Goal: Information Seeking & Learning: Compare options

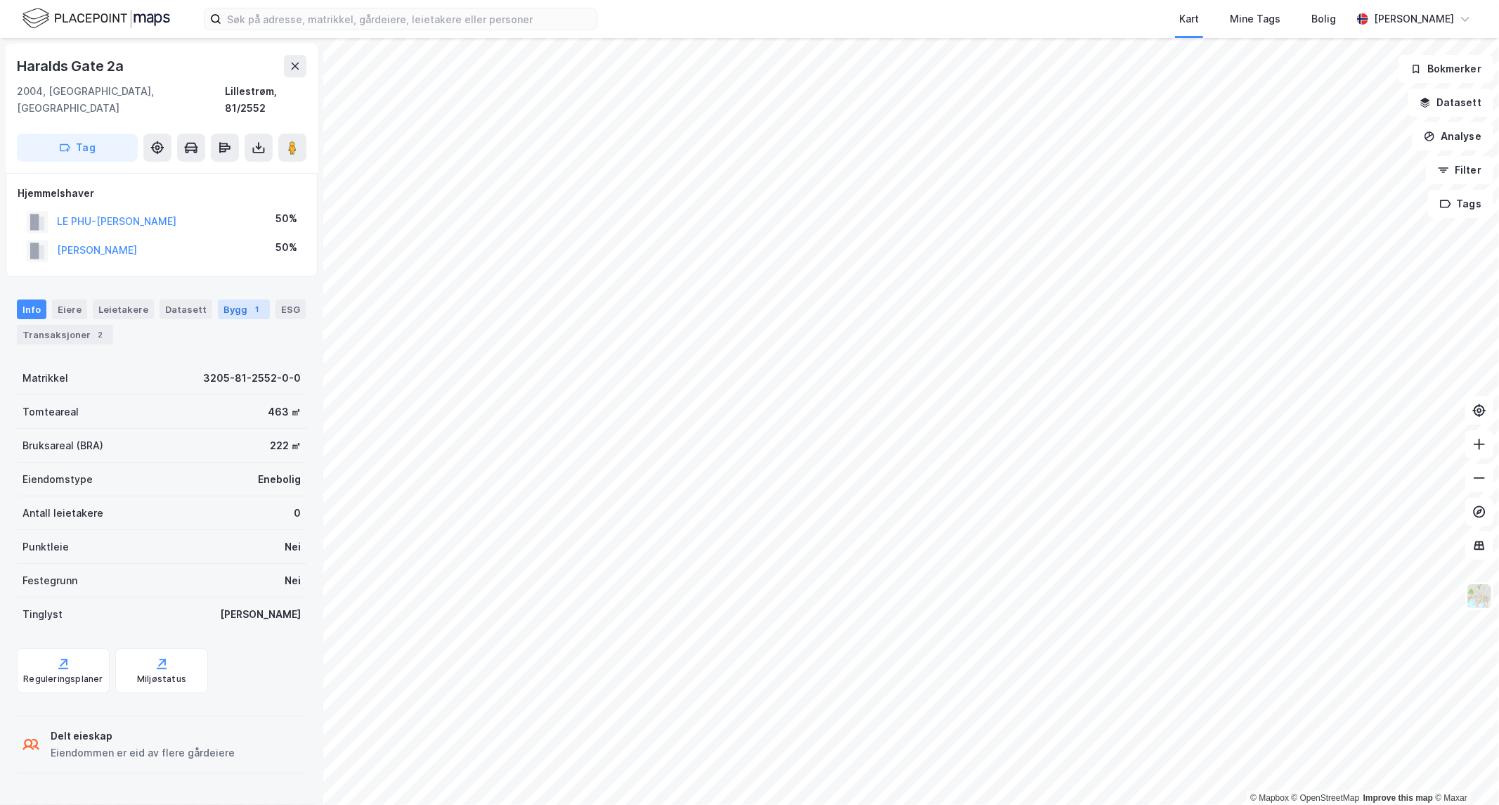
click at [228, 299] on div "Bygg 1" at bounding box center [244, 309] width 52 height 20
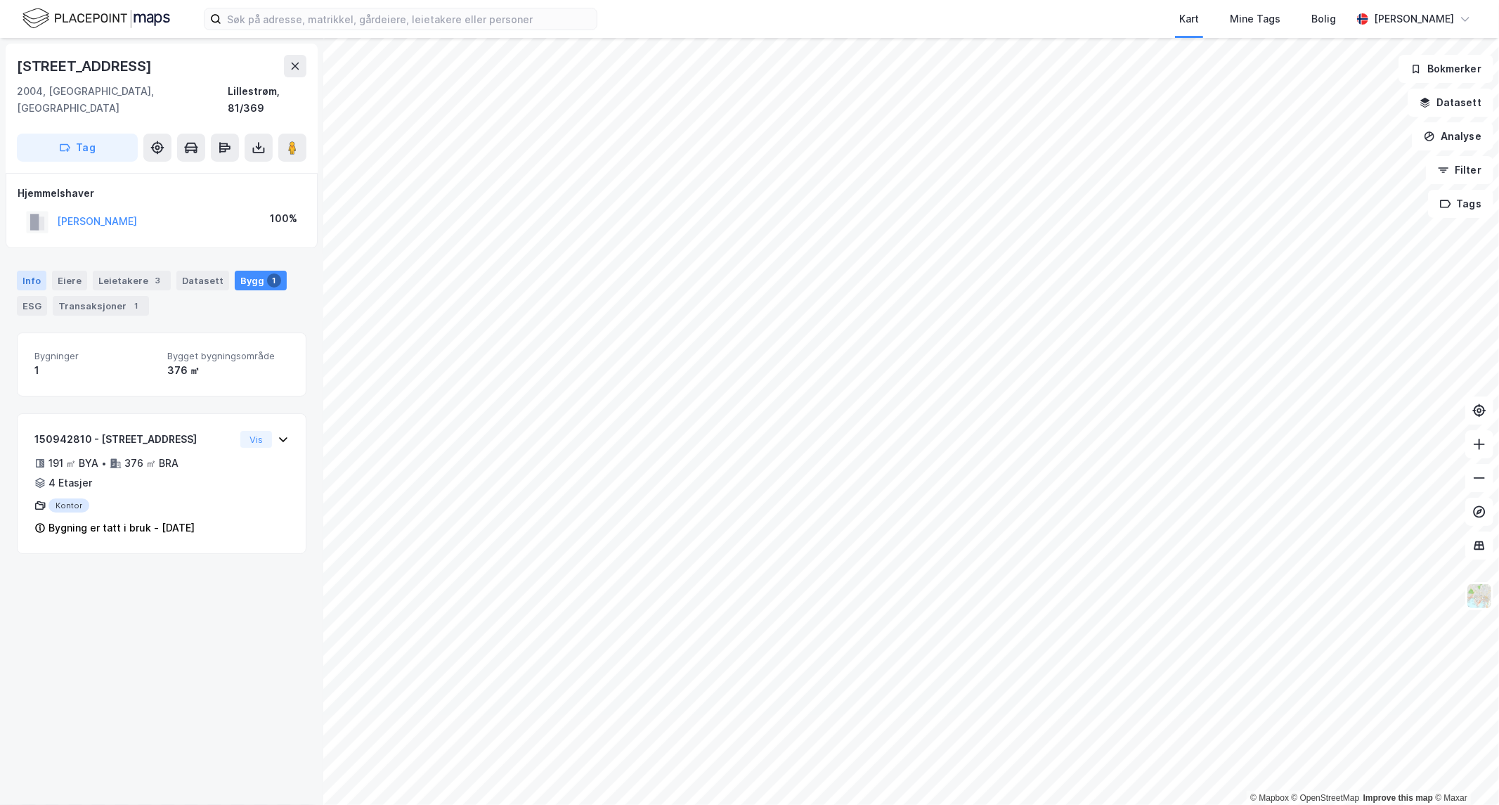
click at [18, 271] on div "Info" at bounding box center [32, 281] width 30 height 20
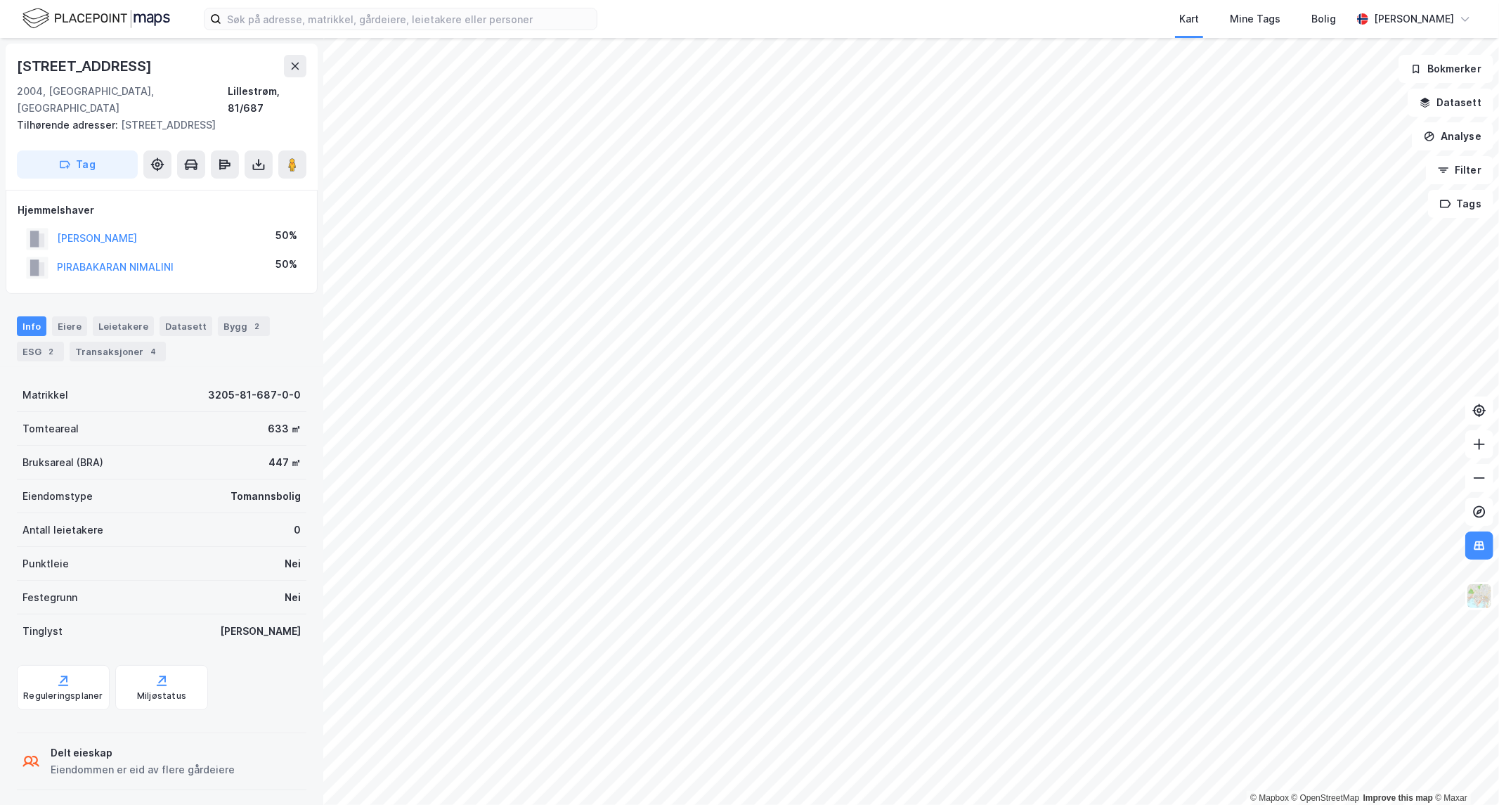
click at [764, 804] on html "Kart Mine Tags Bolig [PERSON_NAME] © Mapbox © OpenStreetMap Improve this map © …" at bounding box center [749, 402] width 1499 height 805
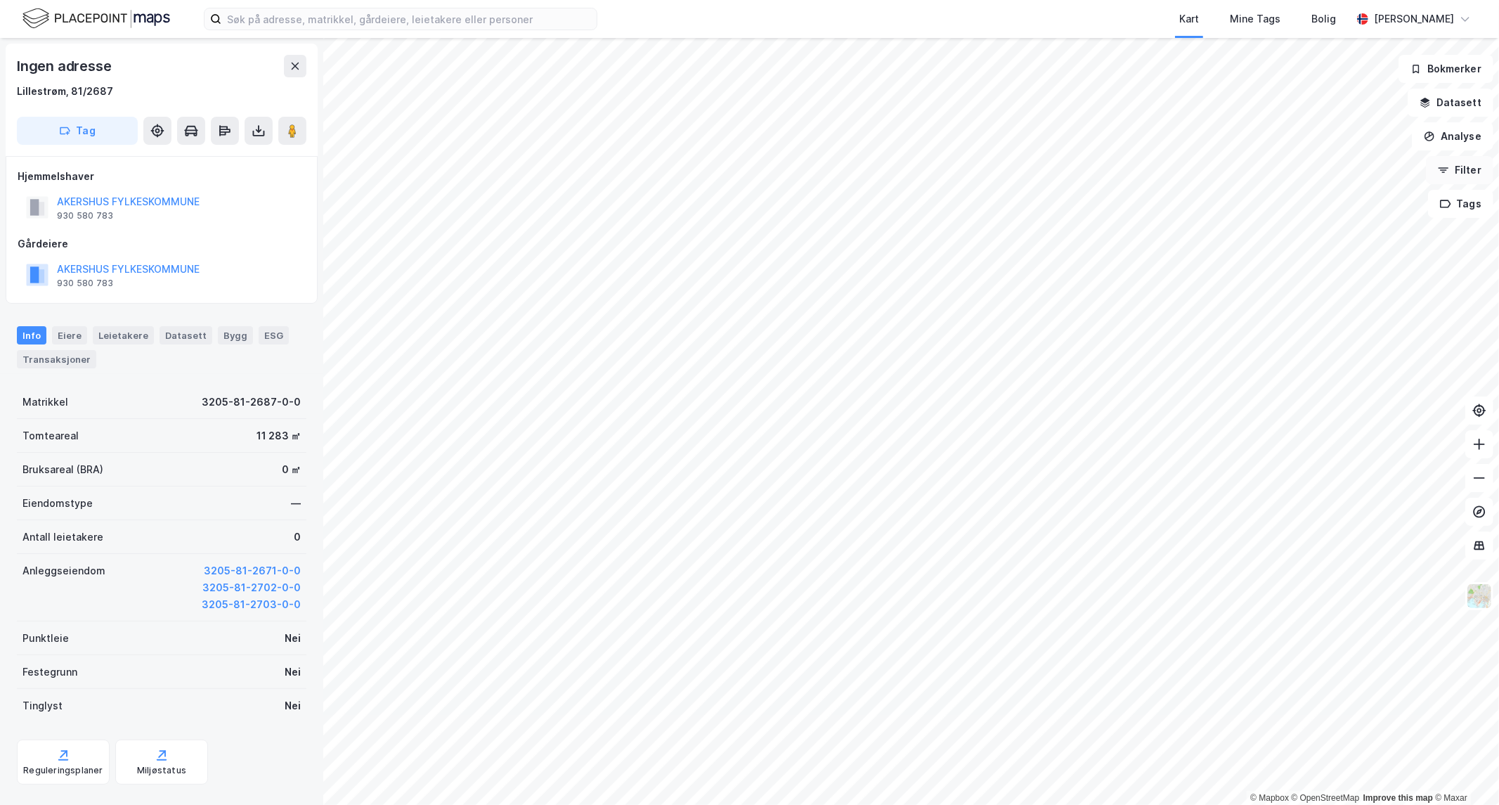
click at [1458, 177] on button "Filter" at bounding box center [1459, 170] width 67 height 28
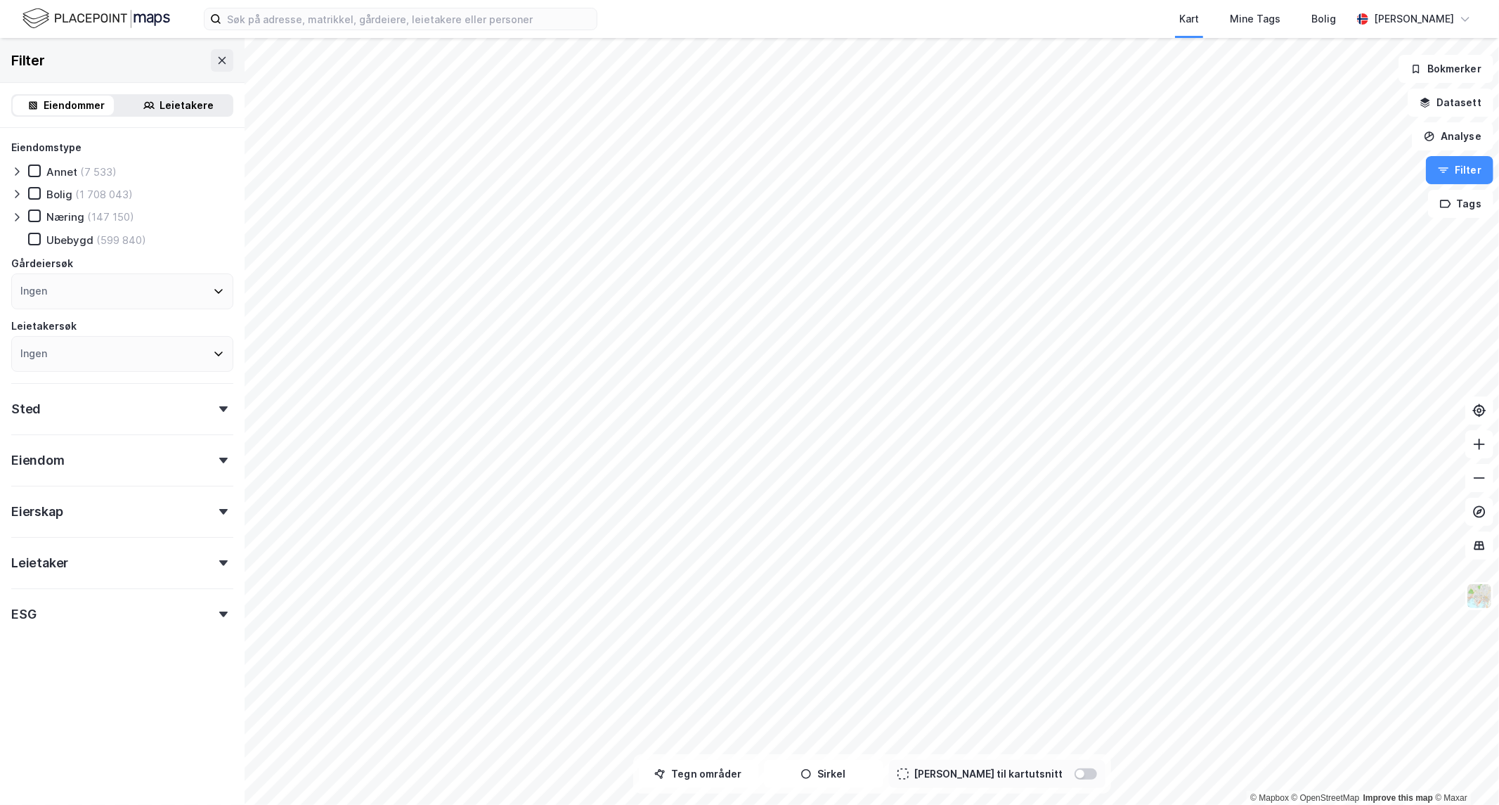
click at [30, 186] on div "Eiendomstype Annet (7 533) Bolig (1 708 043) Næring (147 150) Ubebygd (599 840)…" at bounding box center [122, 255] width 222 height 233
click at [32, 195] on icon at bounding box center [35, 193] width 10 height 10
click at [117, 468] on div "Eiendom" at bounding box center [122, 454] width 222 height 40
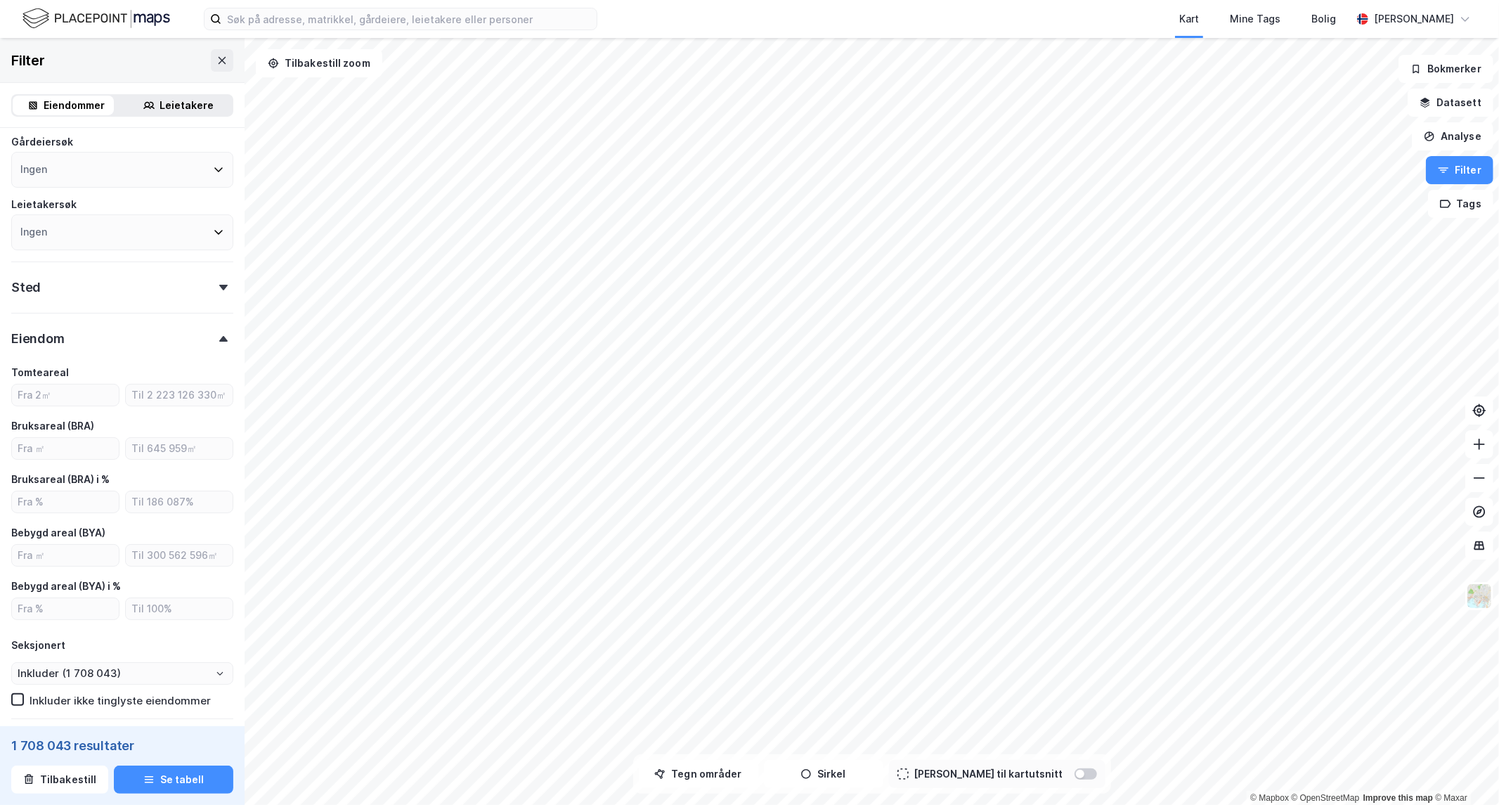
scroll to position [125, 0]
click at [65, 443] on input "number" at bounding box center [65, 444] width 107 height 21
click at [55, 441] on input "number" at bounding box center [65, 444] width 107 height 21
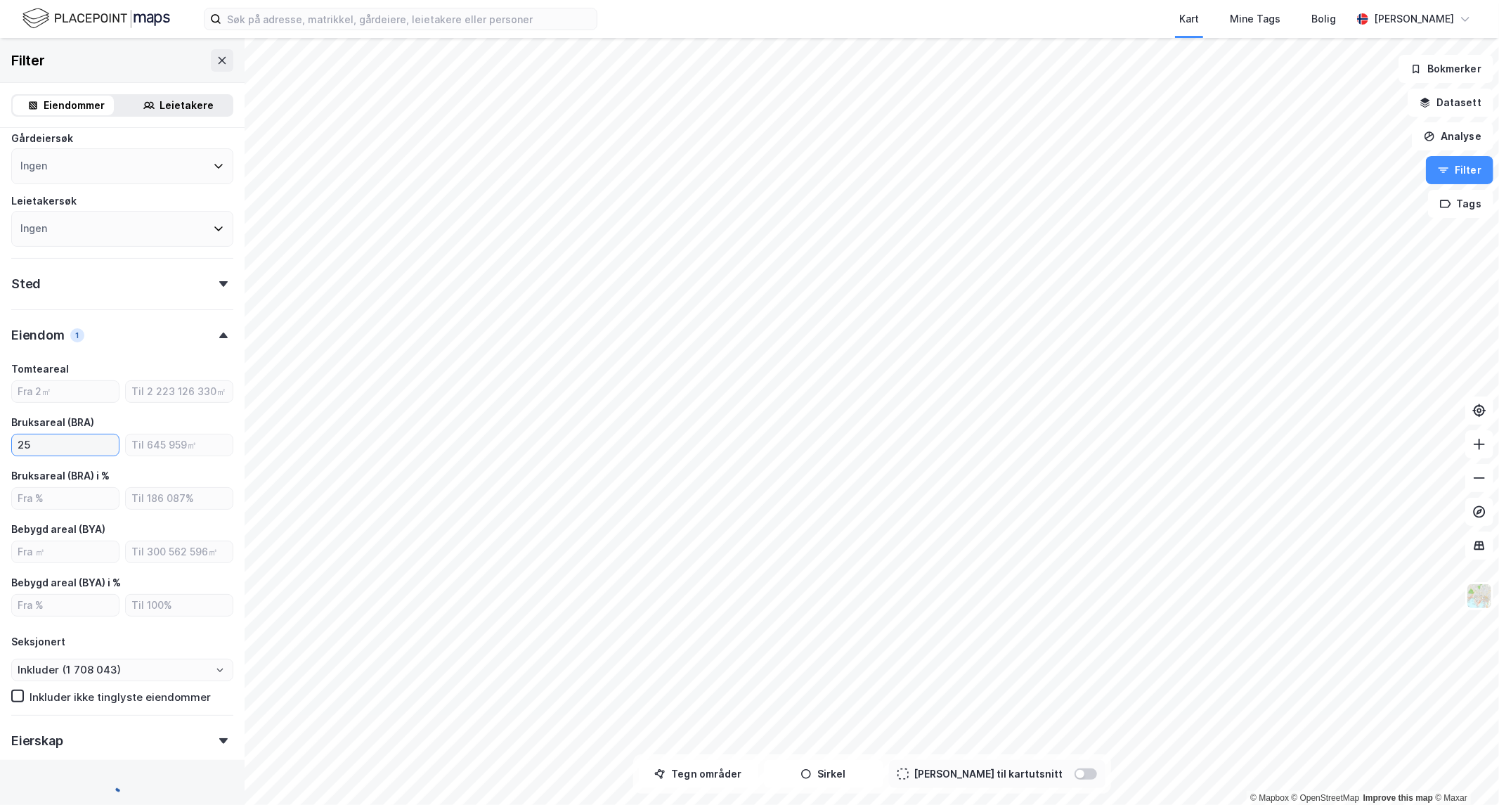
type input "250"
type input "Inkluder (440 907)"
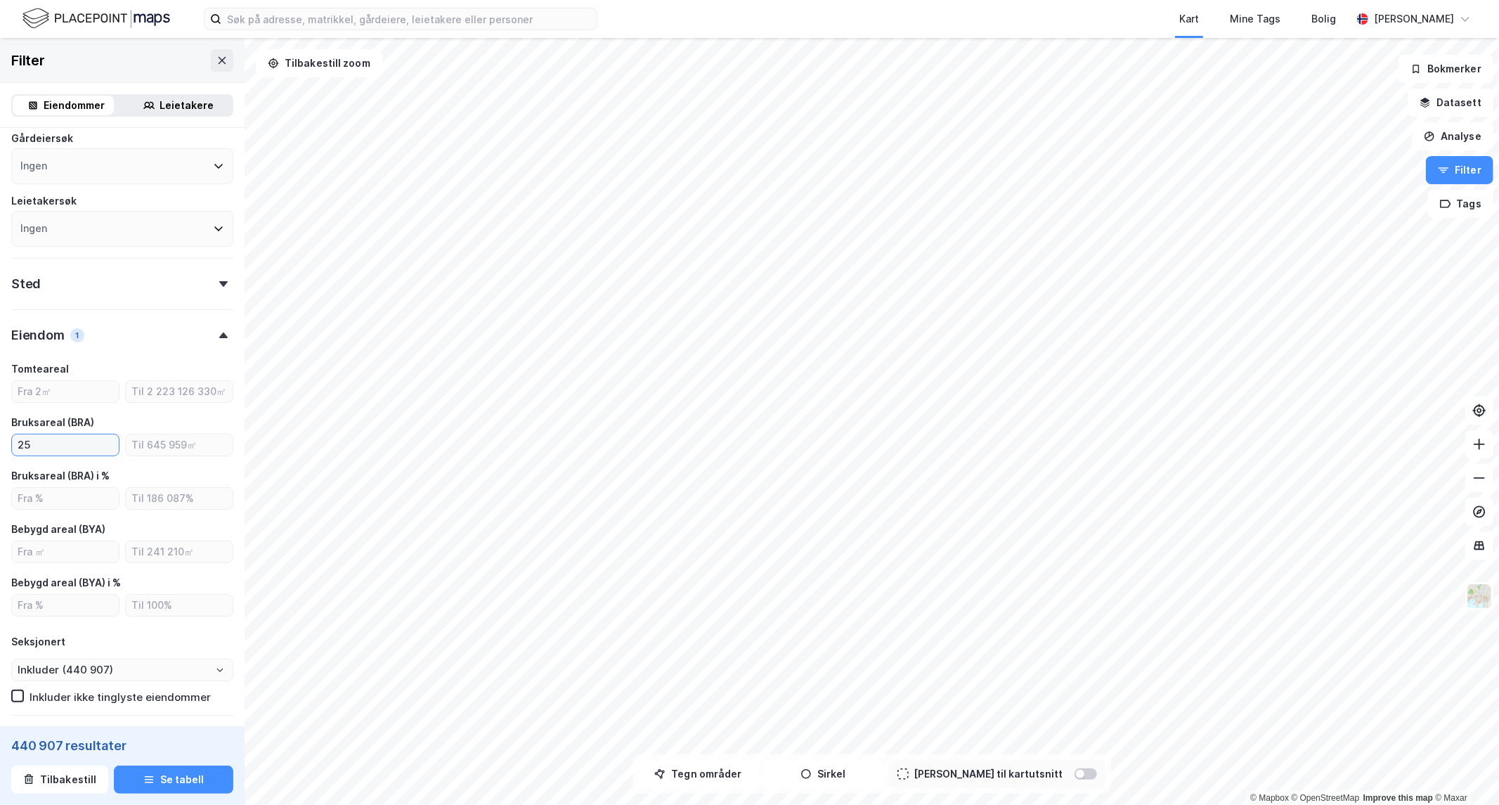
type input "2"
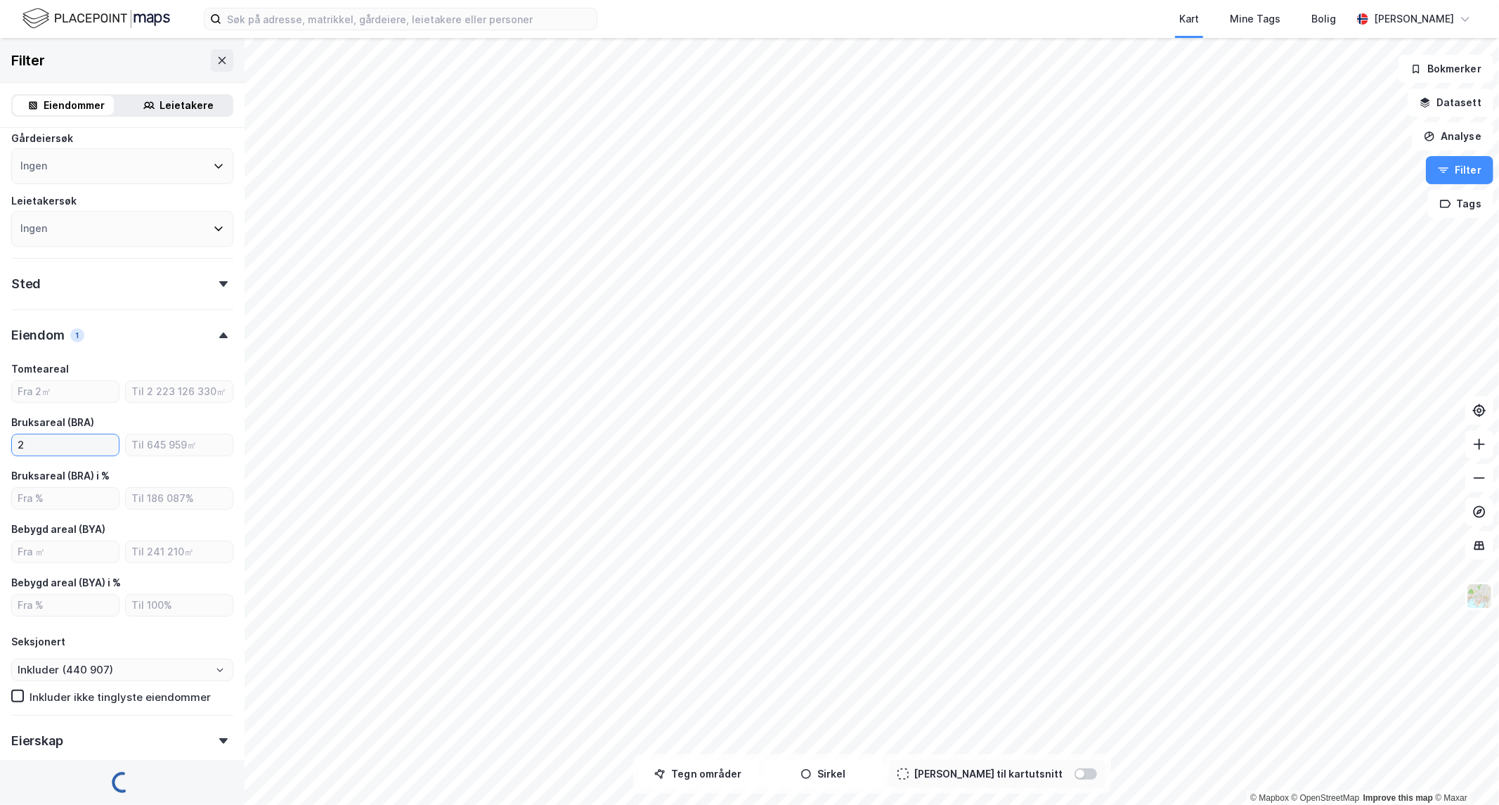
type input "Inkluder (1 522 444)"
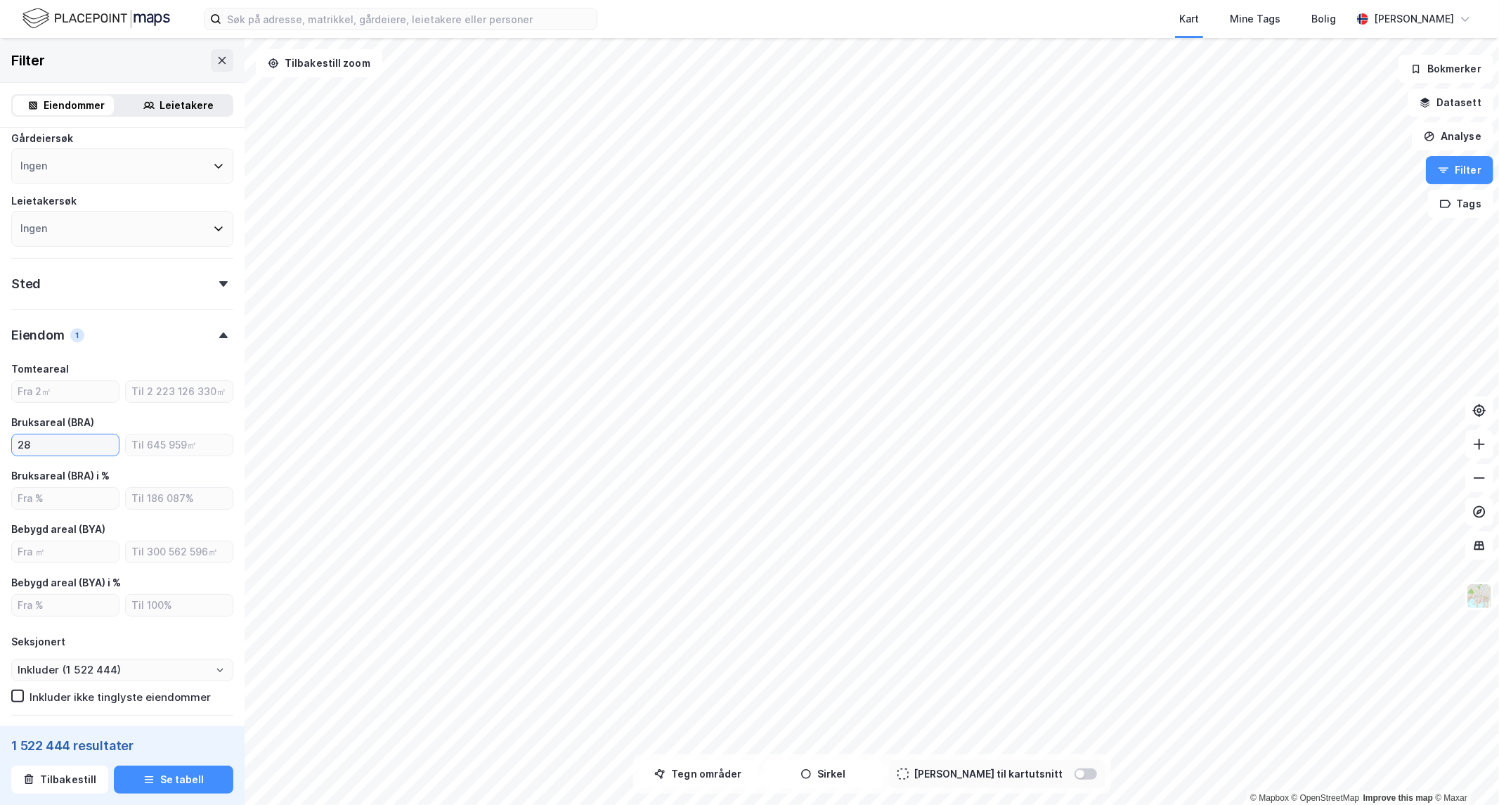
type input "280"
type input "Inkluder (324 516)"
type input "2"
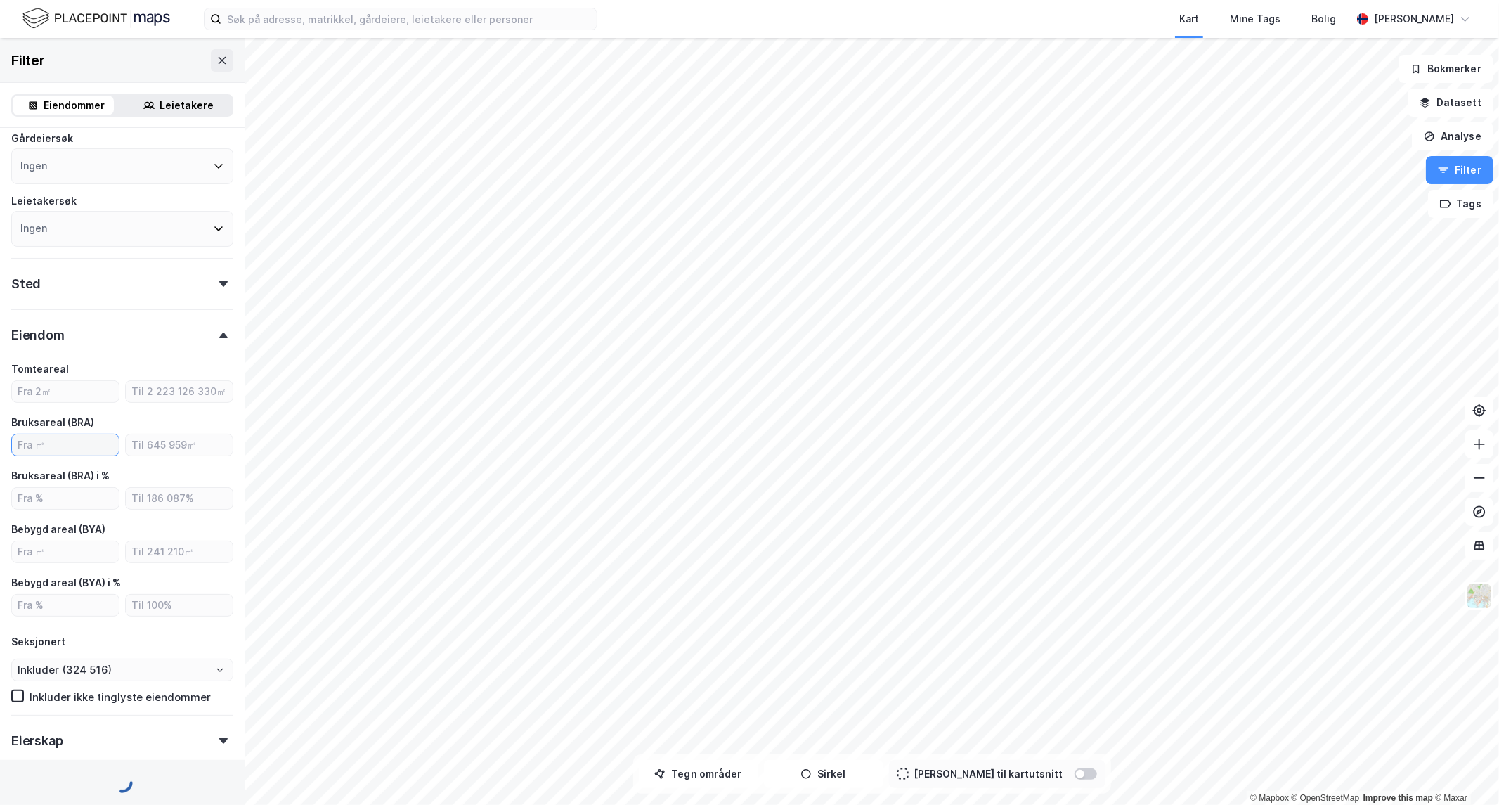
type input "Inkluder (1 708 043)"
type input "300"
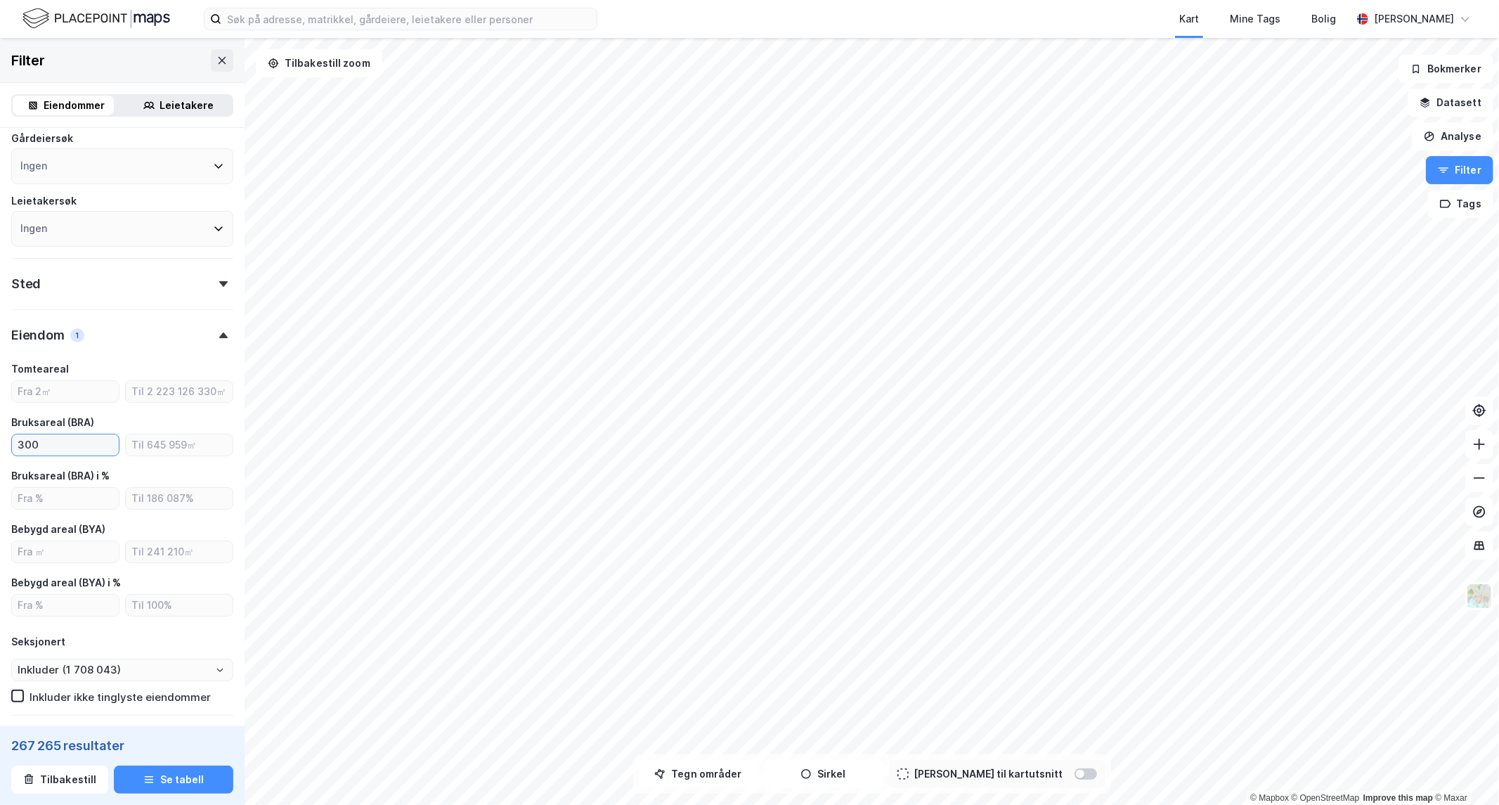
type input "Inkluder (267 265)"
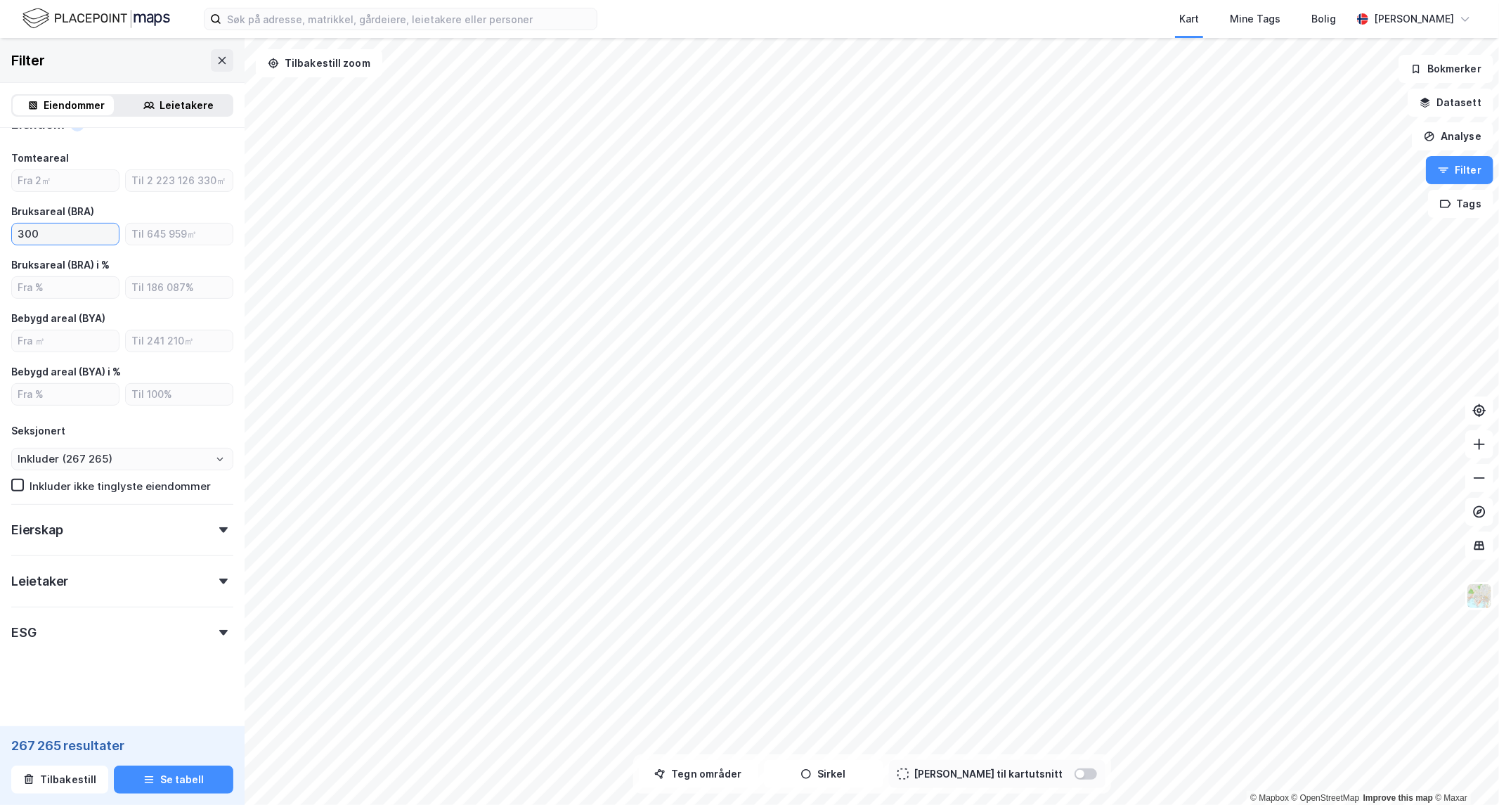
scroll to position [335, 0]
type input "300"
click at [74, 458] on input "Inkluder (267 265)" at bounding box center [122, 459] width 221 height 21
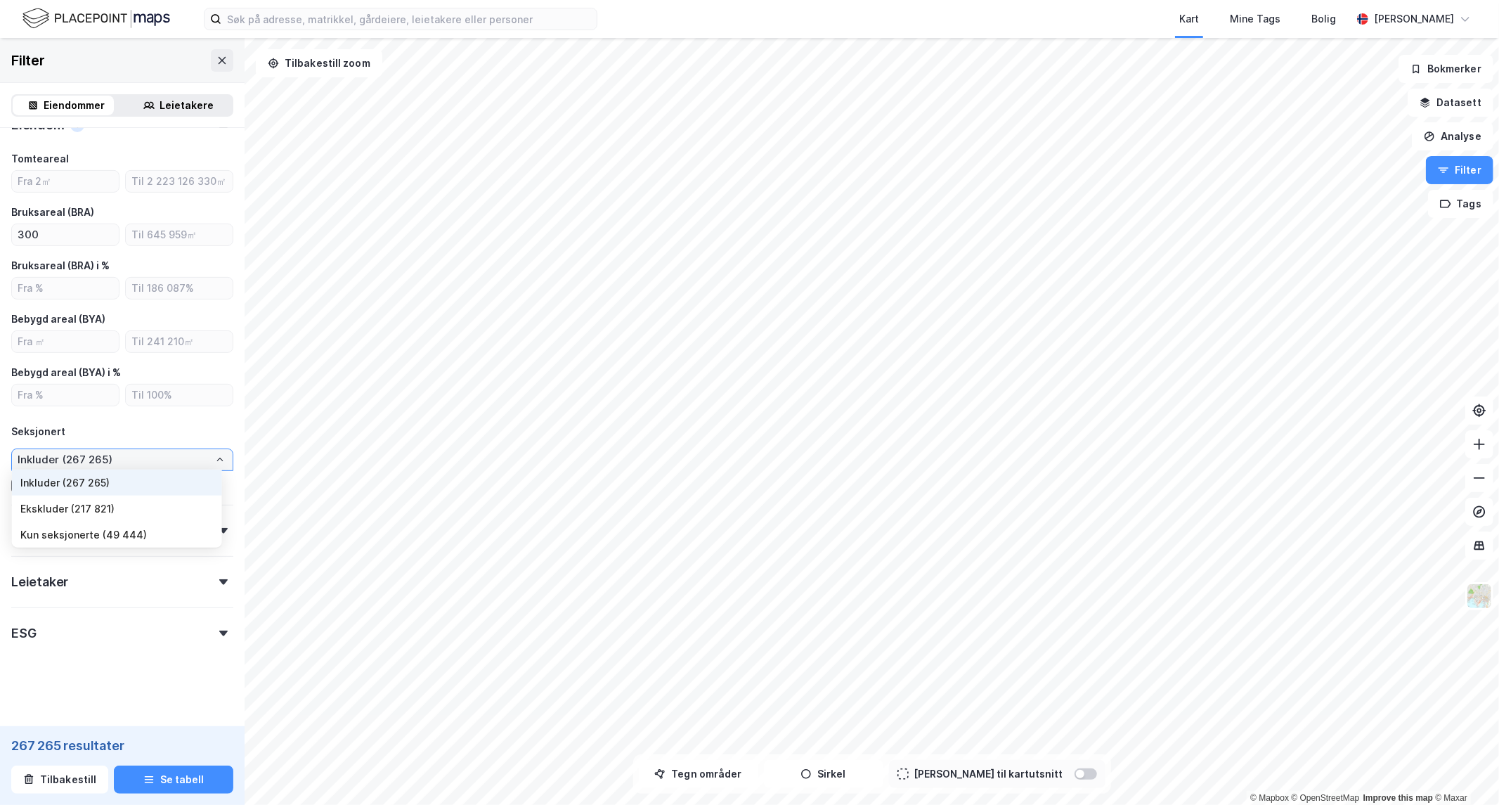
click at [81, 535] on li "Kun seksjonerte (49 444)" at bounding box center [117, 534] width 210 height 26
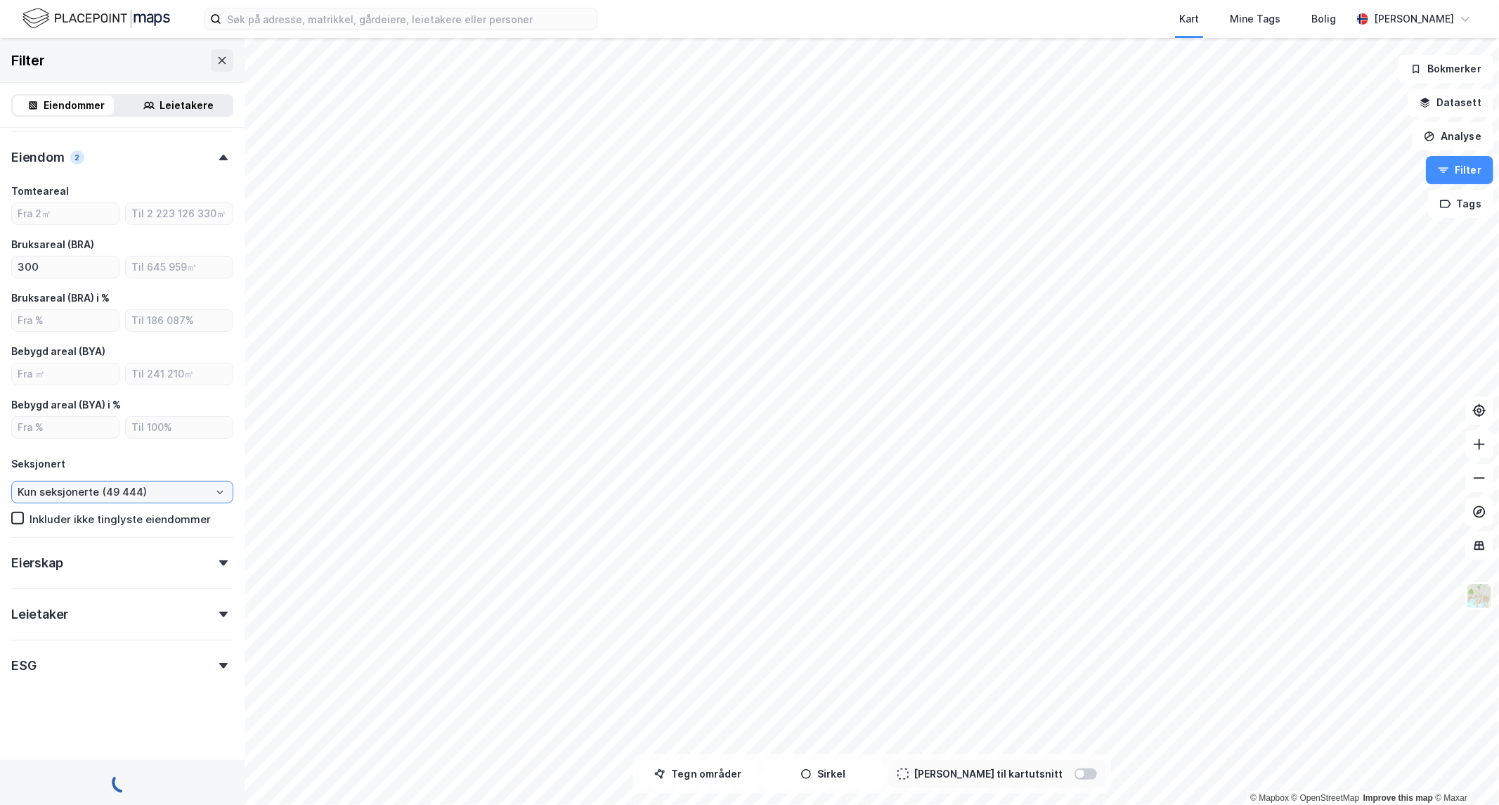
scroll to position [335, 0]
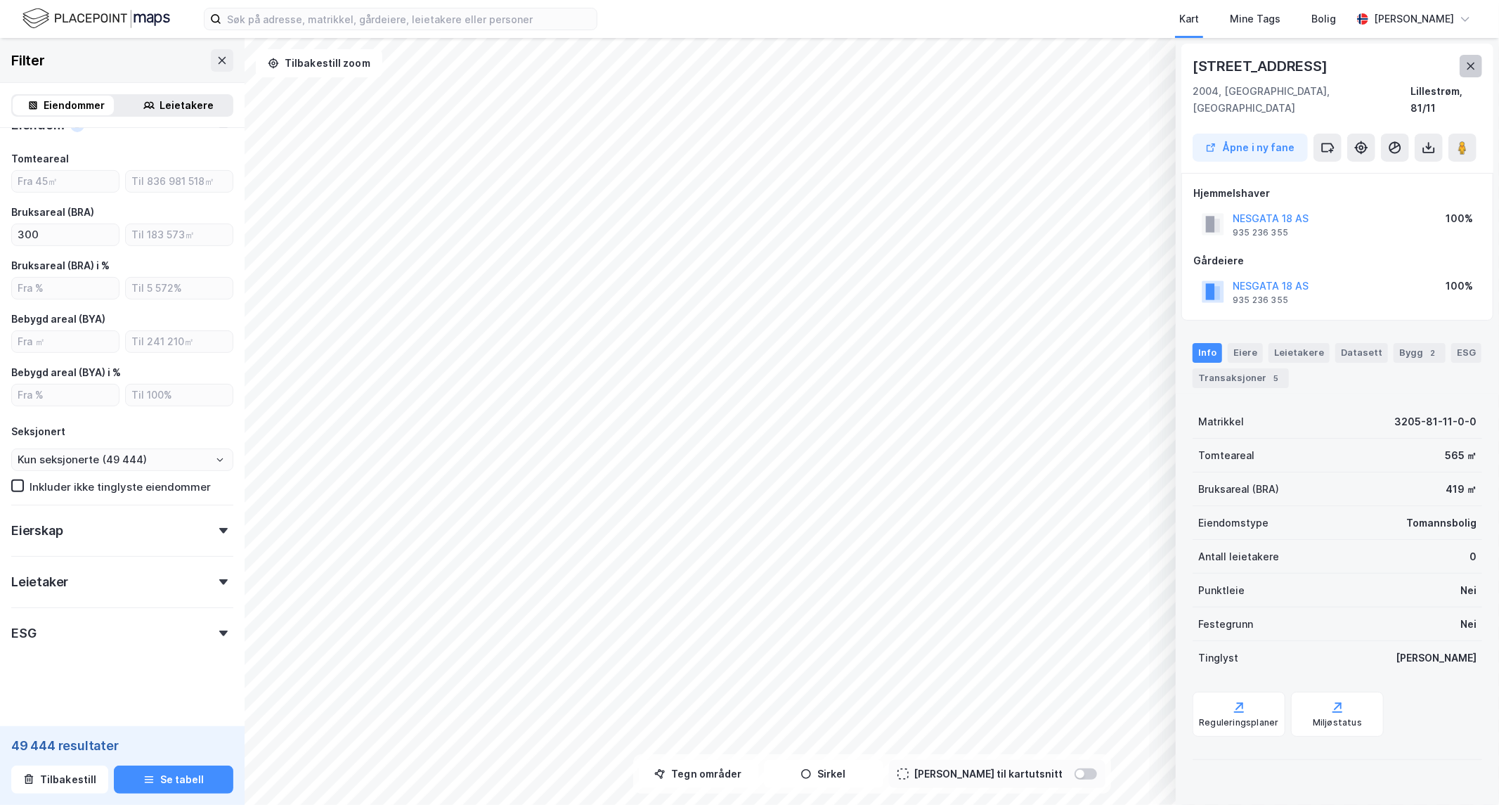
click at [1471, 67] on icon at bounding box center [1470, 65] width 11 height 11
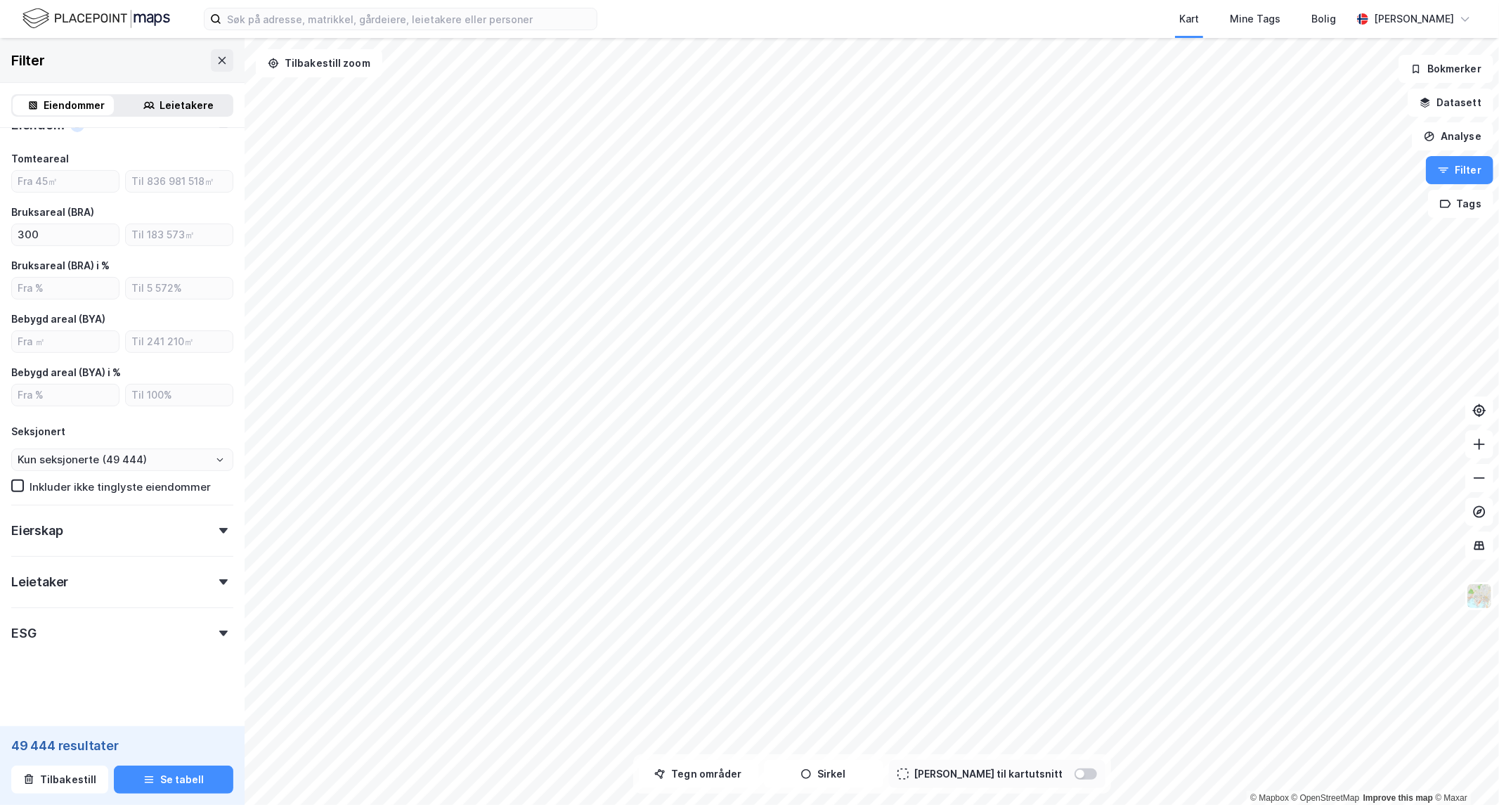
scroll to position [0, 0]
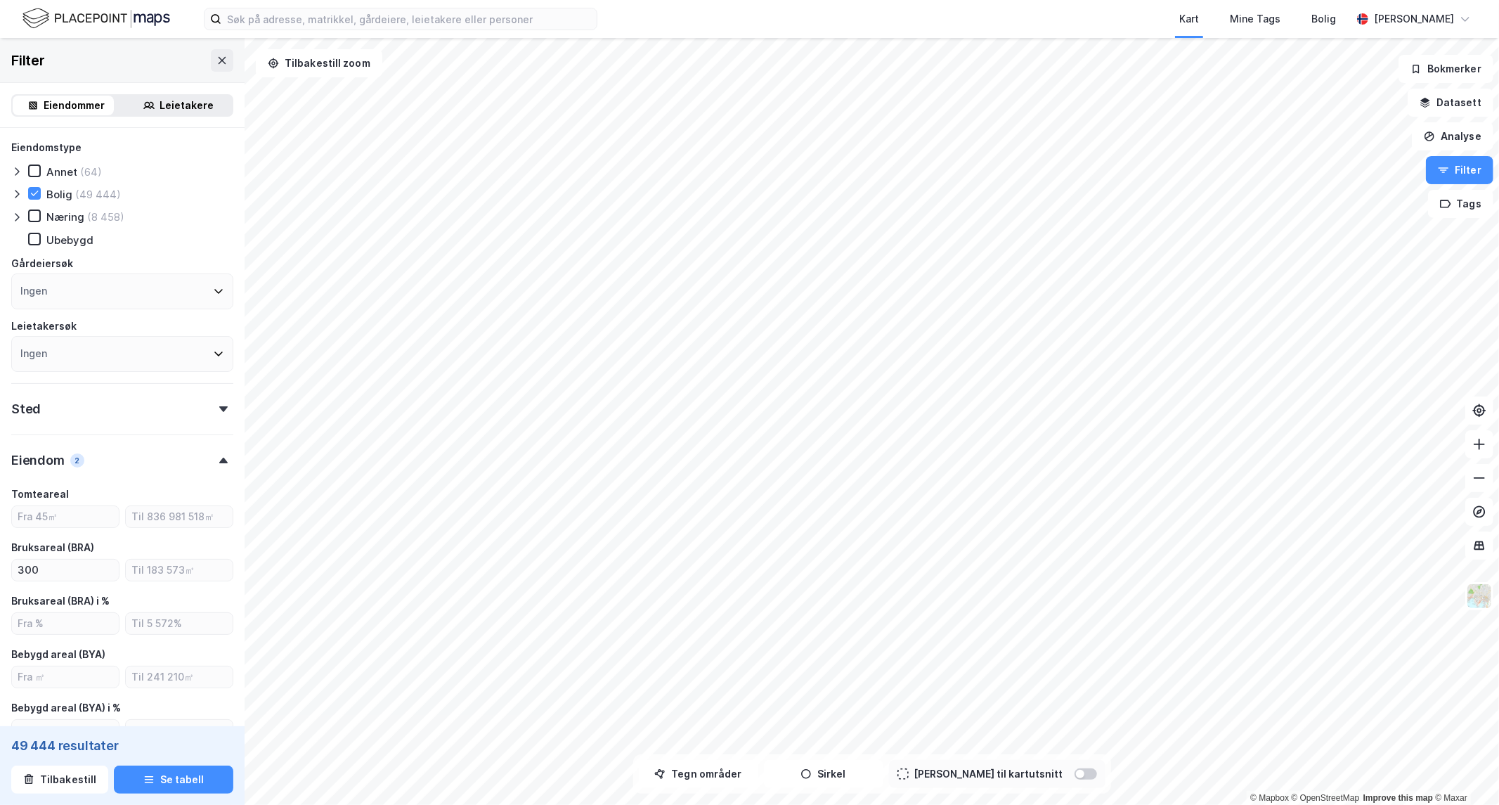
click at [14, 194] on icon at bounding box center [16, 193] width 11 height 11
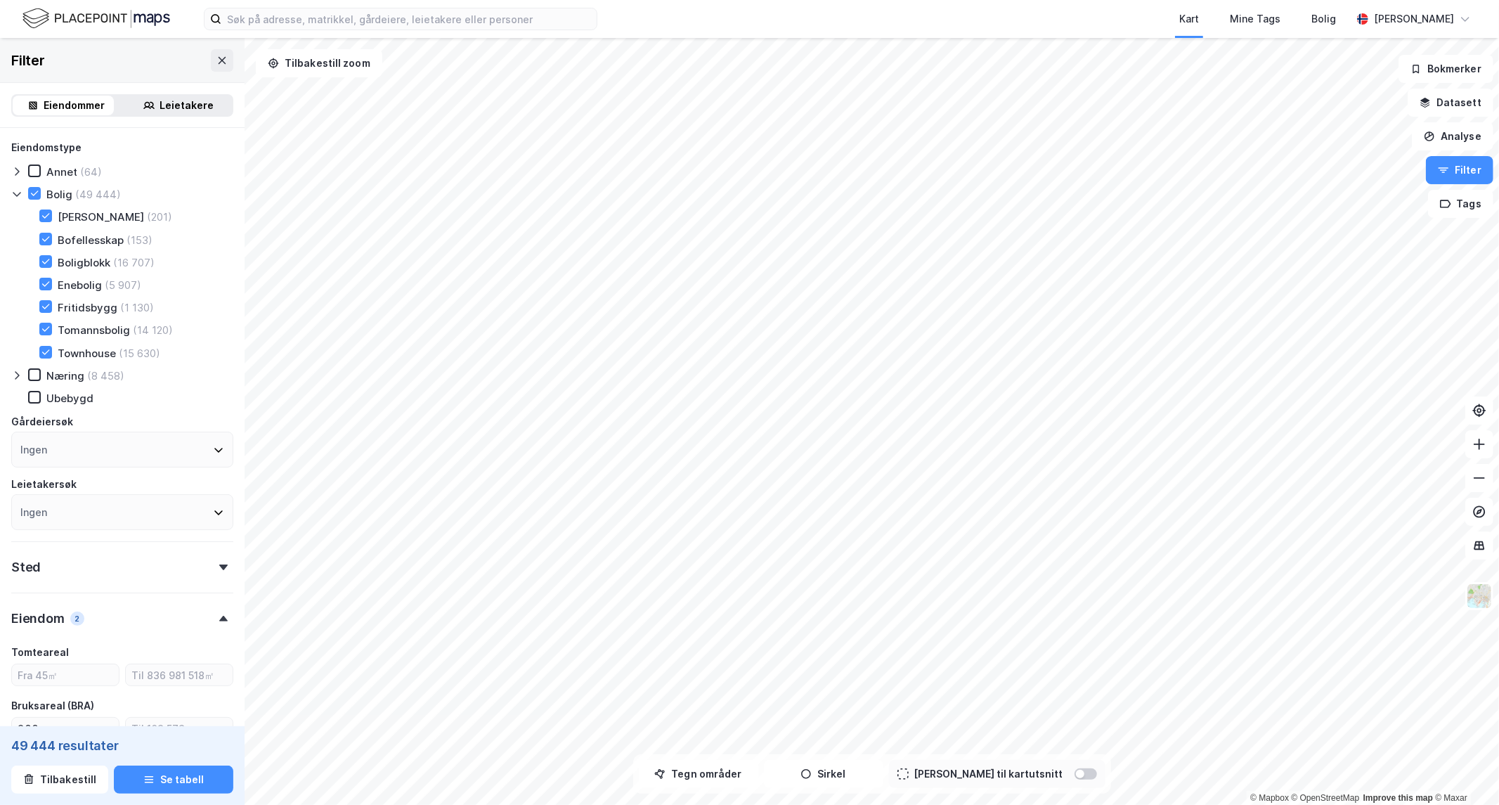
click at [12, 192] on icon at bounding box center [16, 193] width 11 height 11
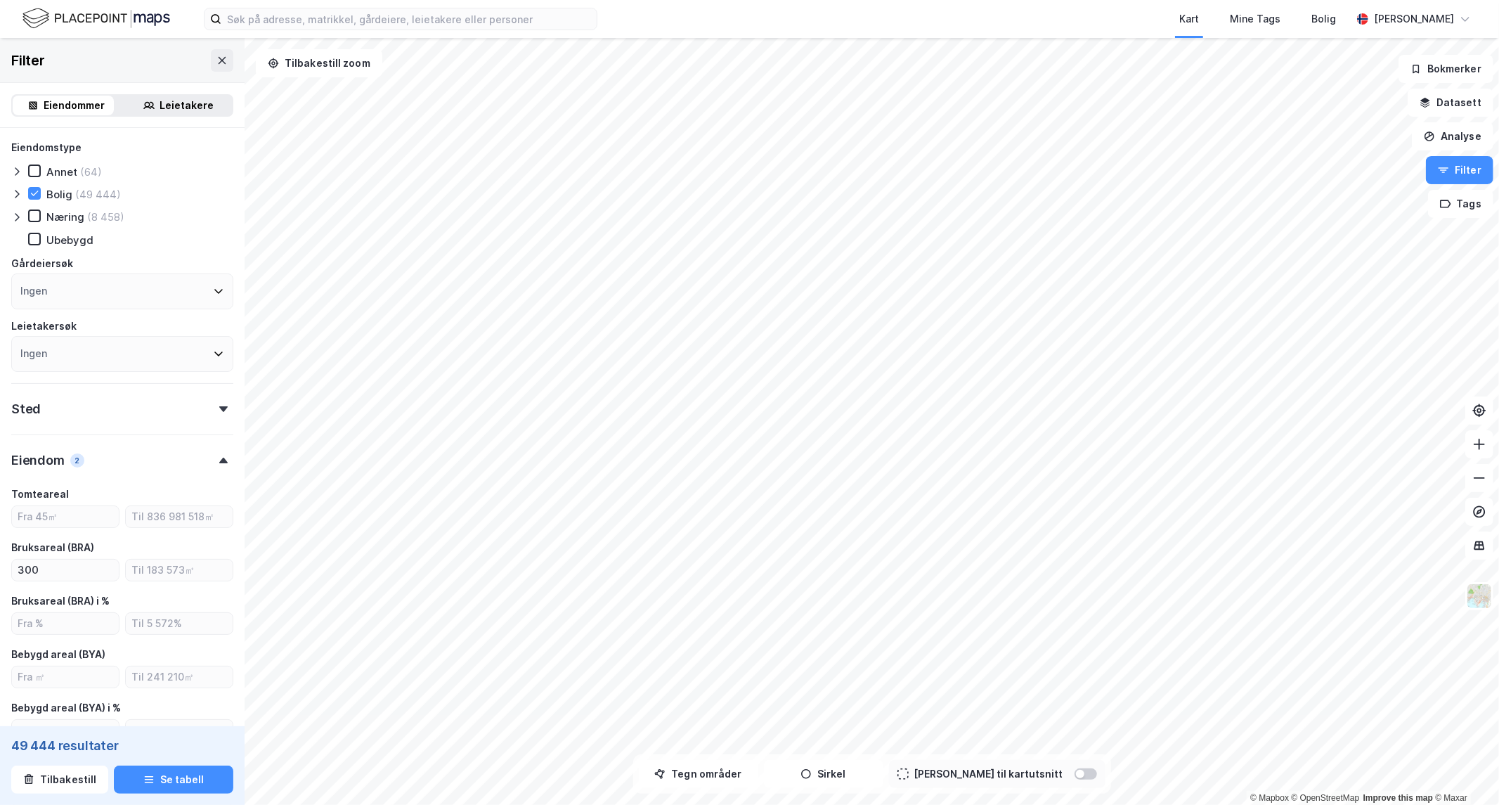
click at [664, 0] on html "Kart Mine Tags Bolig Eirik Aarnes © Mapbox © OpenStreetMap Improve this map © M…" at bounding box center [749, 402] width 1499 height 805
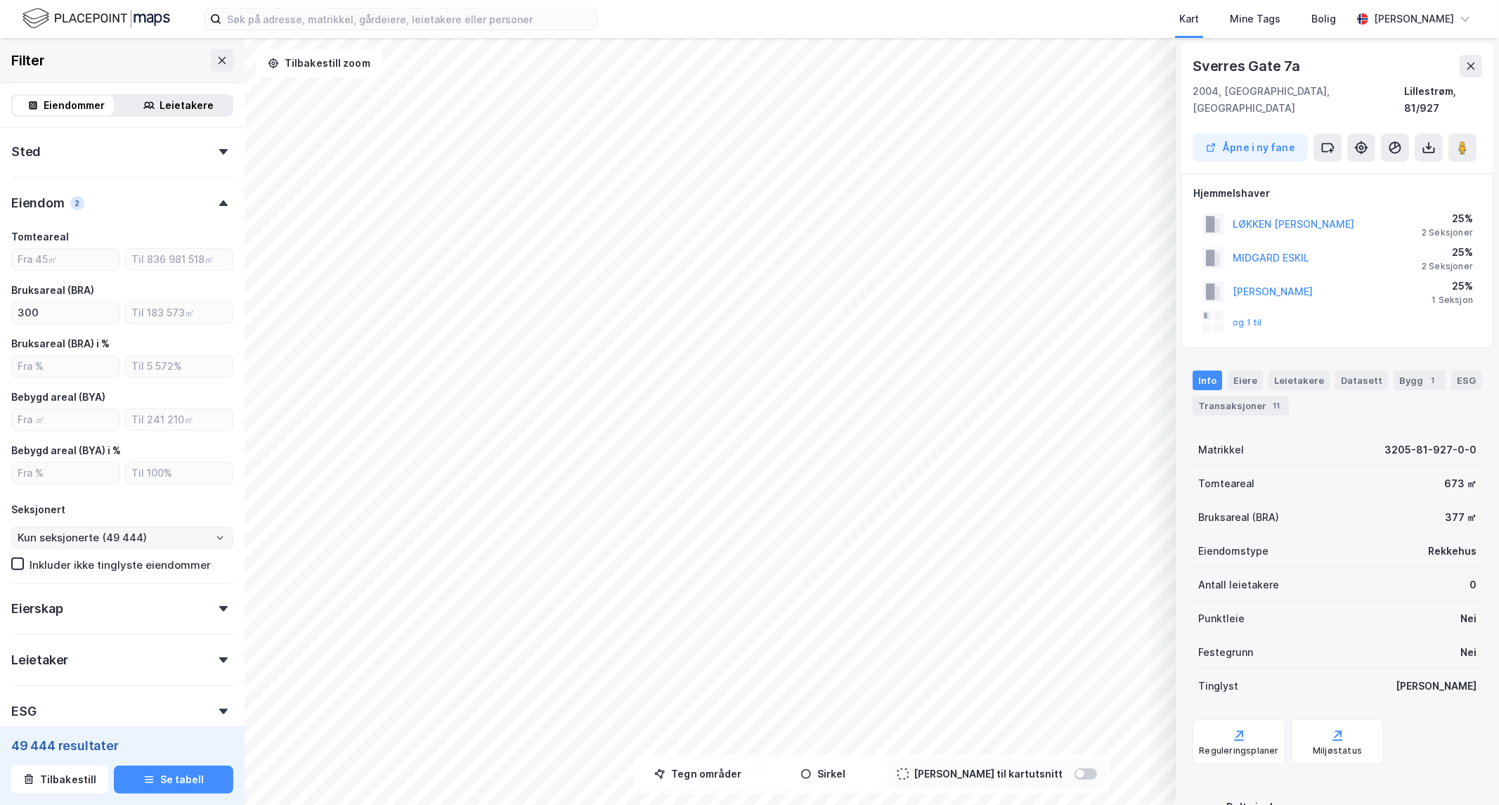
scroll to position [258, 0]
click at [59, 538] on input "Kun seksjonerte (49 444)" at bounding box center [122, 536] width 221 height 21
click at [84, 581] on li "Ekskluder (217 821)" at bounding box center [117, 586] width 210 height 26
type input "Ekskluder (217 821)"
click at [1472, 68] on icon at bounding box center [1470, 65] width 11 height 11
